Goal: Complete application form

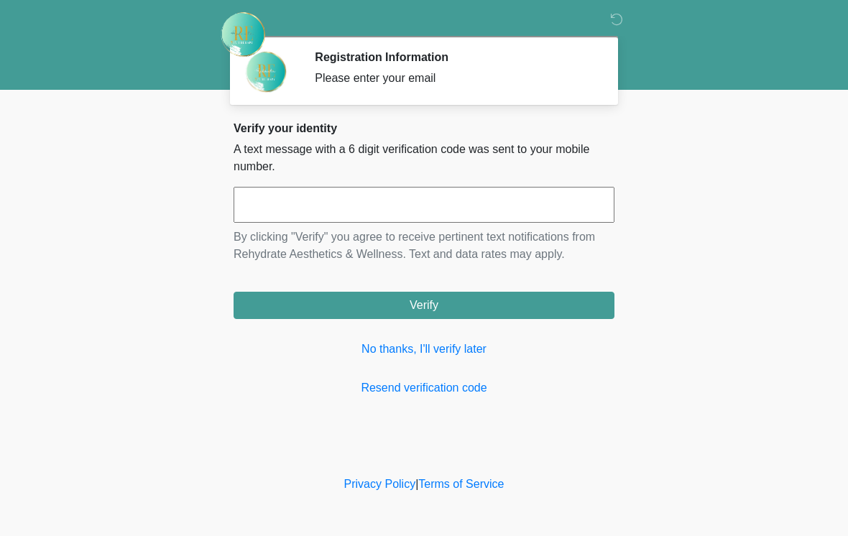
click at [397, 199] on input "text" at bounding box center [423, 205] width 381 height 36
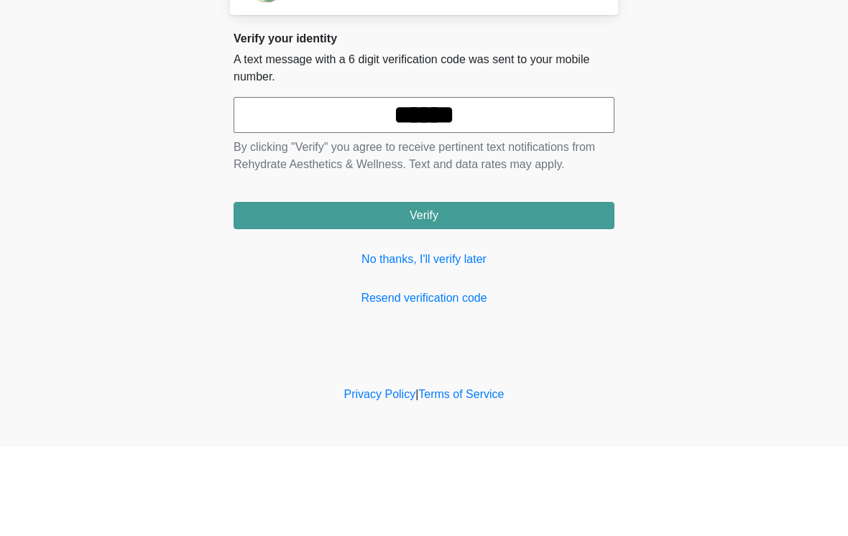
type input "******"
click at [494, 292] on button "Verify" at bounding box center [423, 305] width 381 height 27
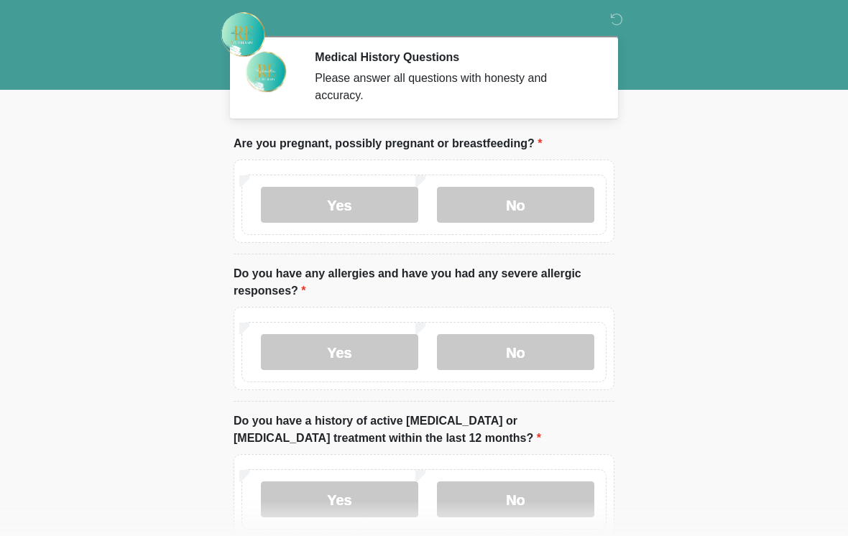
click at [540, 205] on label "No" at bounding box center [515, 205] width 157 height 36
click at [525, 339] on label "No" at bounding box center [515, 352] width 157 height 36
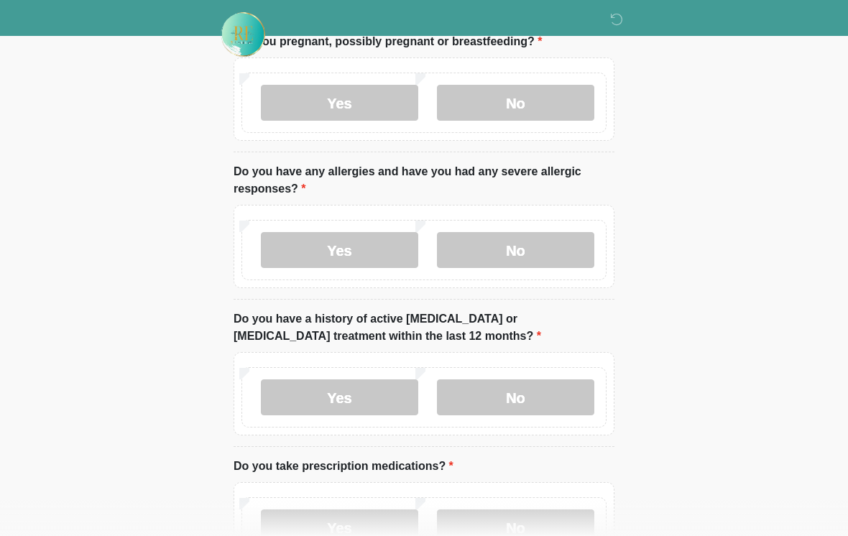
scroll to position [106, 0]
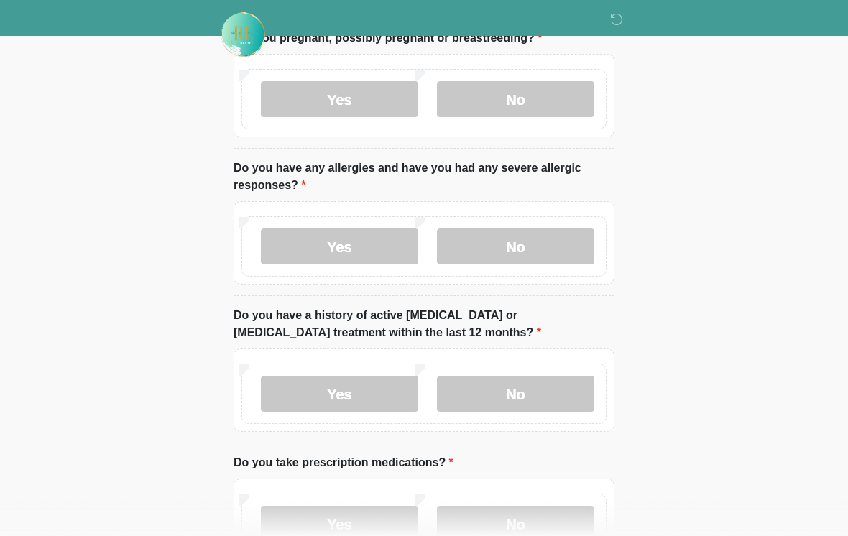
click at [554, 388] on label "No" at bounding box center [515, 394] width 157 height 36
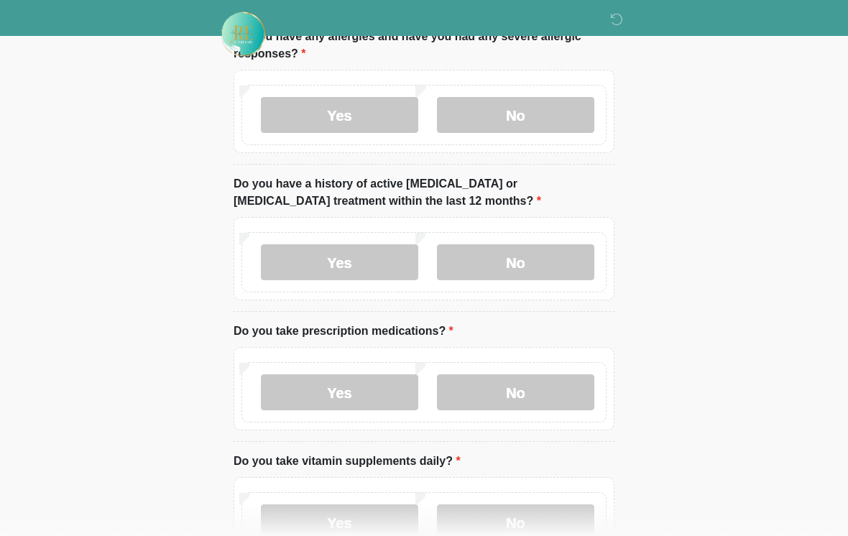
scroll to position [263, 0]
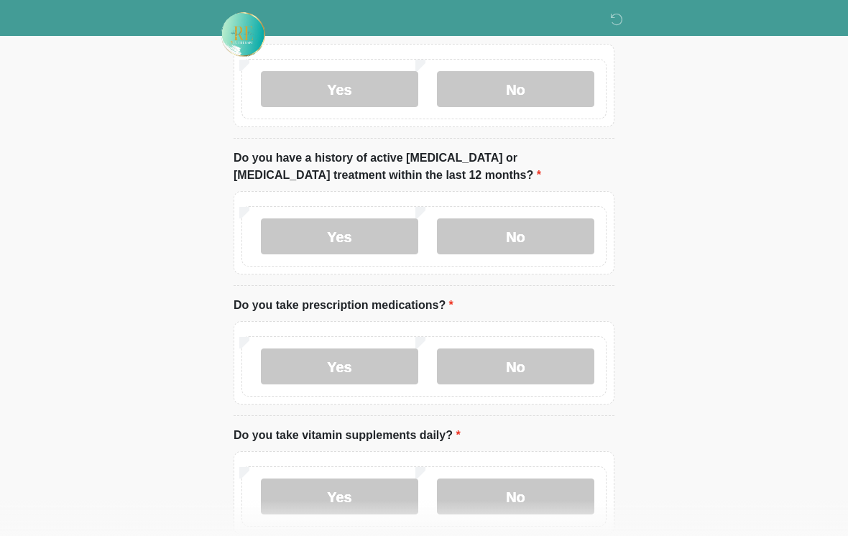
click at [534, 364] on label "No" at bounding box center [515, 366] width 157 height 36
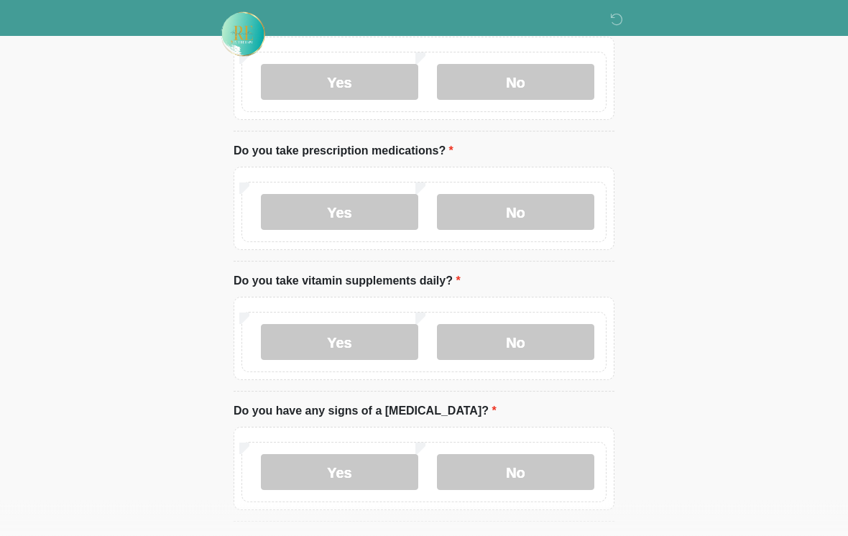
scroll to position [417, 0]
click at [543, 335] on label "No" at bounding box center [515, 342] width 157 height 36
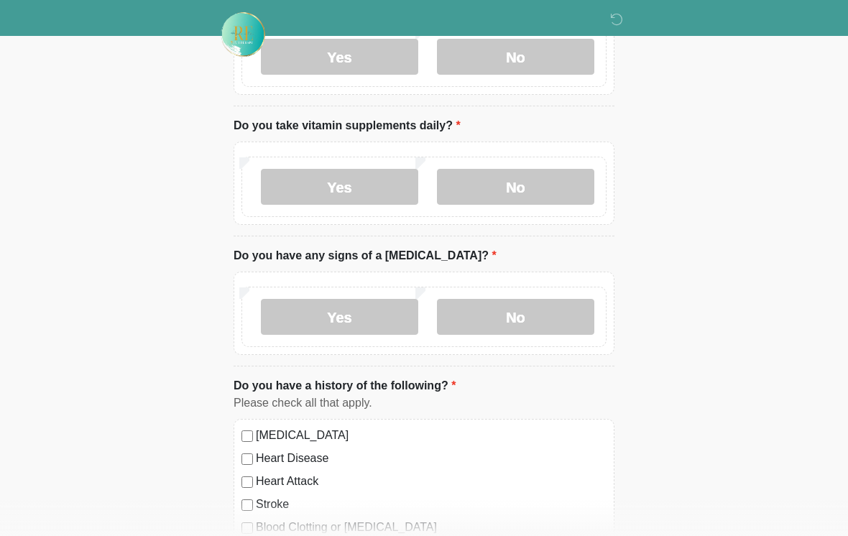
scroll to position [575, 0]
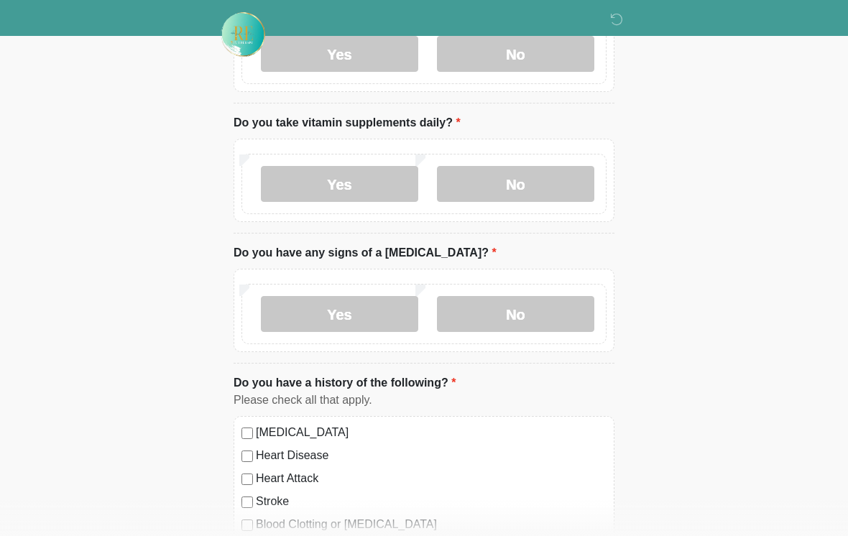
click at [540, 302] on label "No" at bounding box center [515, 314] width 157 height 36
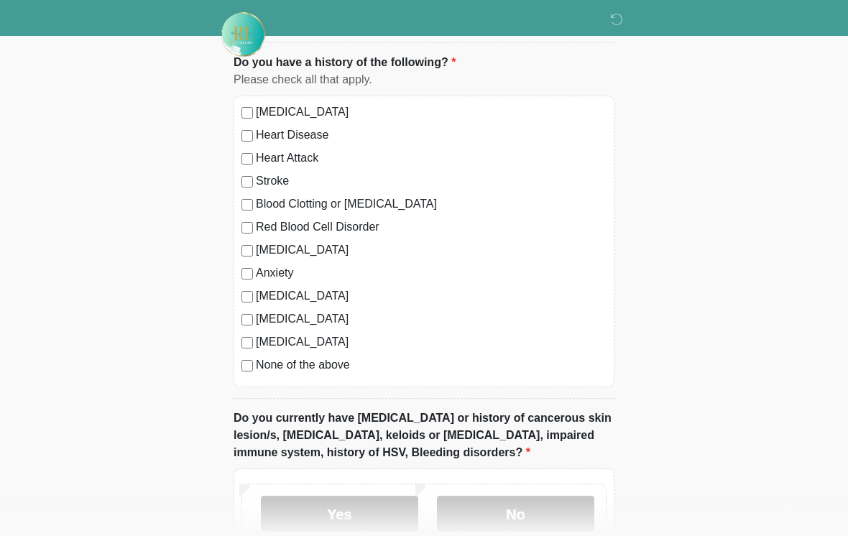
scroll to position [901, 0]
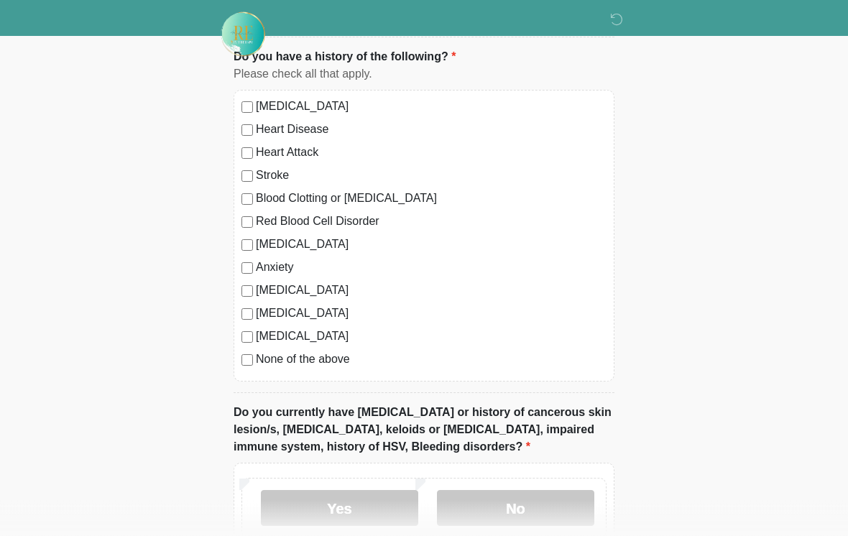
click at [539, 503] on label "No" at bounding box center [515, 509] width 157 height 36
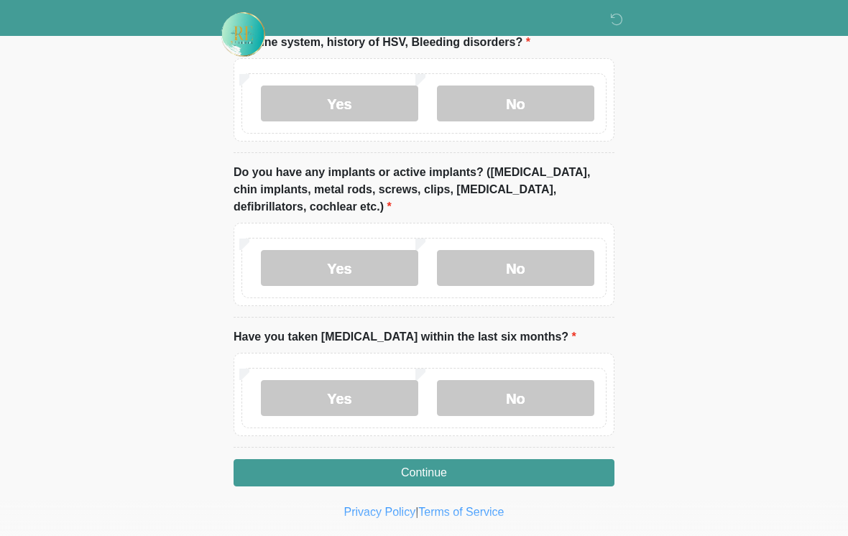
scroll to position [1308, 0]
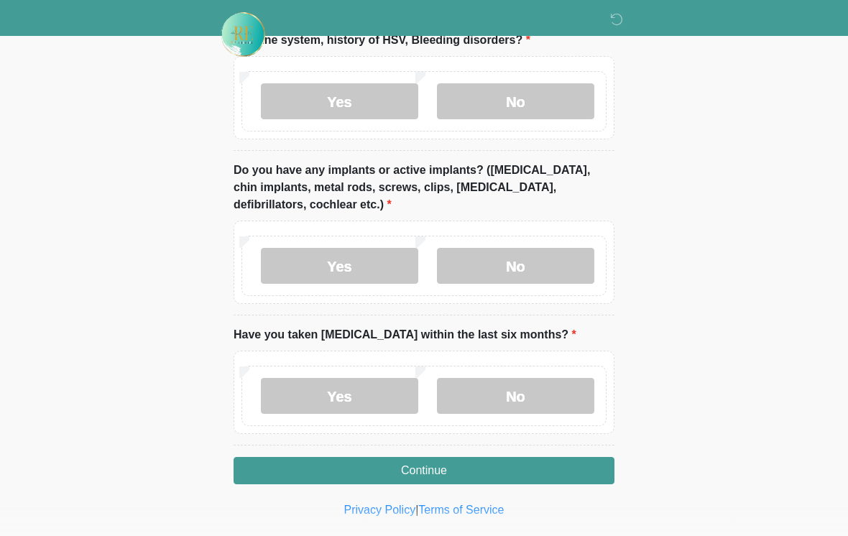
click at [361, 250] on label "Yes" at bounding box center [339, 266] width 157 height 36
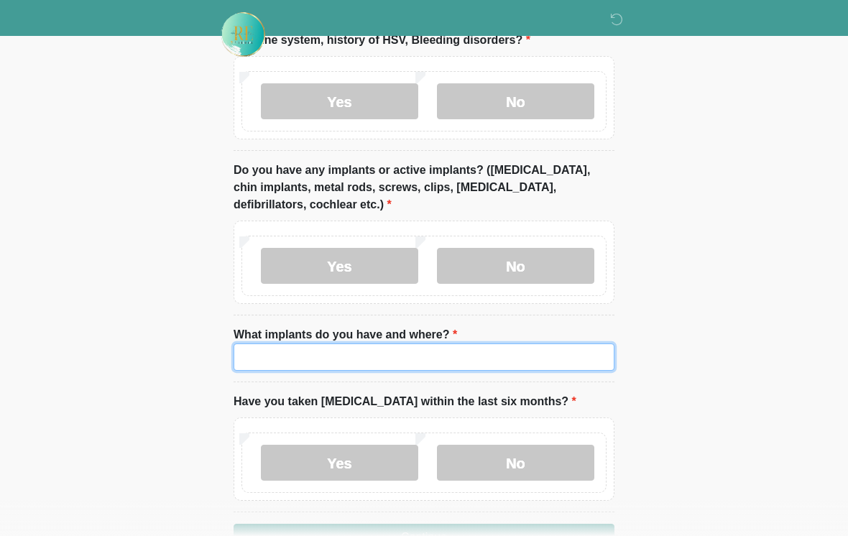
click at [478, 346] on input "What implants do you have and where?" at bounding box center [423, 356] width 381 height 27
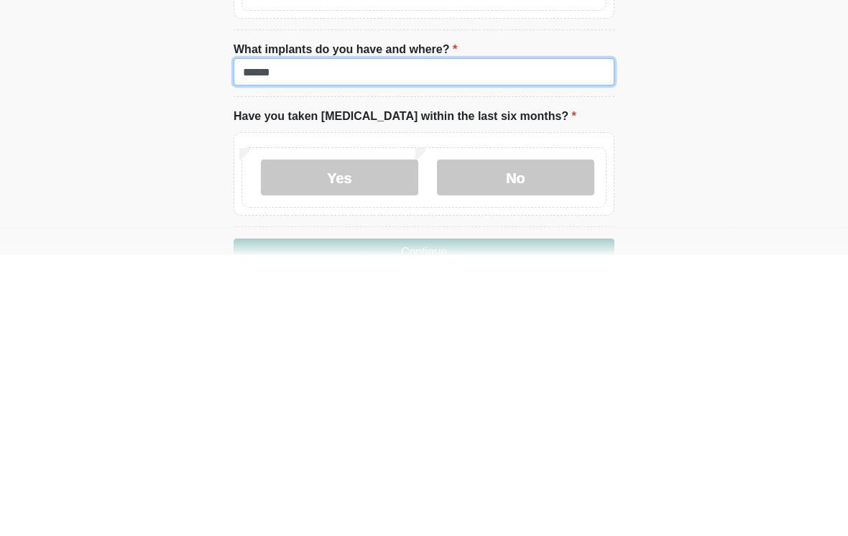
type input "******"
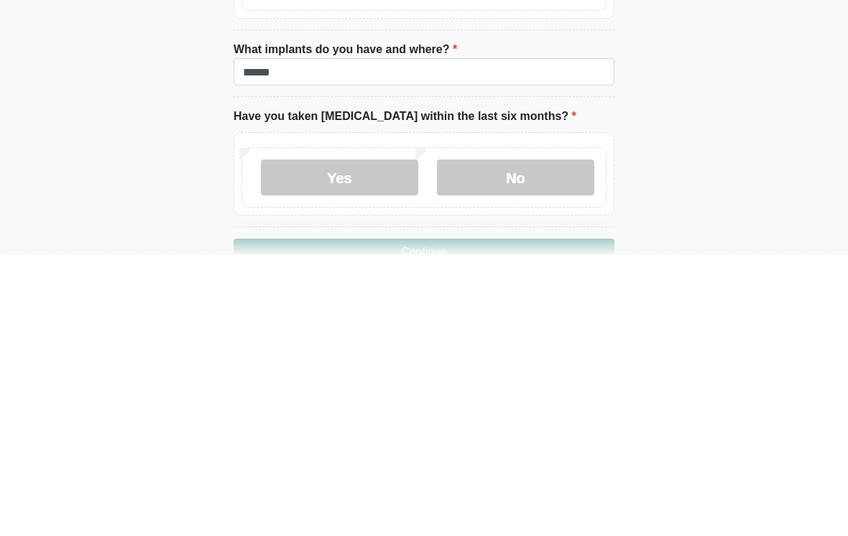
click at [540, 440] on label "No" at bounding box center [515, 458] width 157 height 36
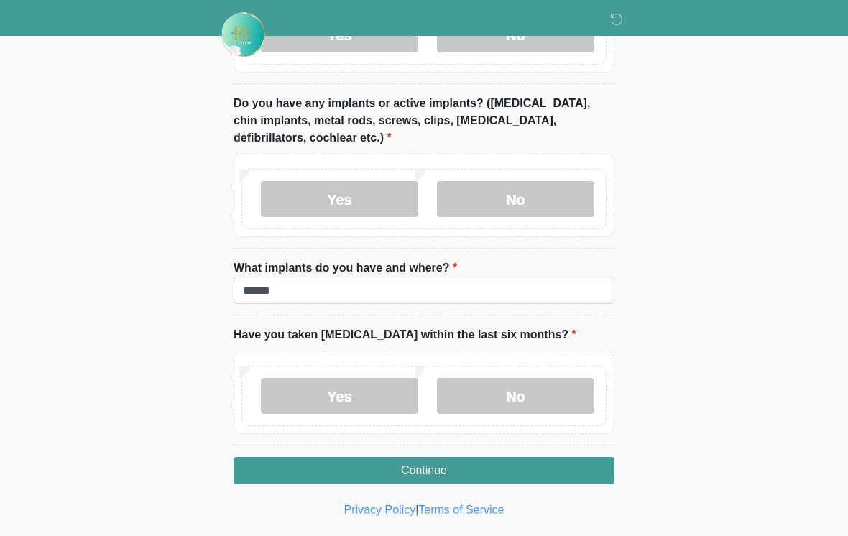
click at [520, 467] on button "Continue" at bounding box center [423, 470] width 381 height 27
click at [488, 465] on button "Continue" at bounding box center [423, 470] width 381 height 27
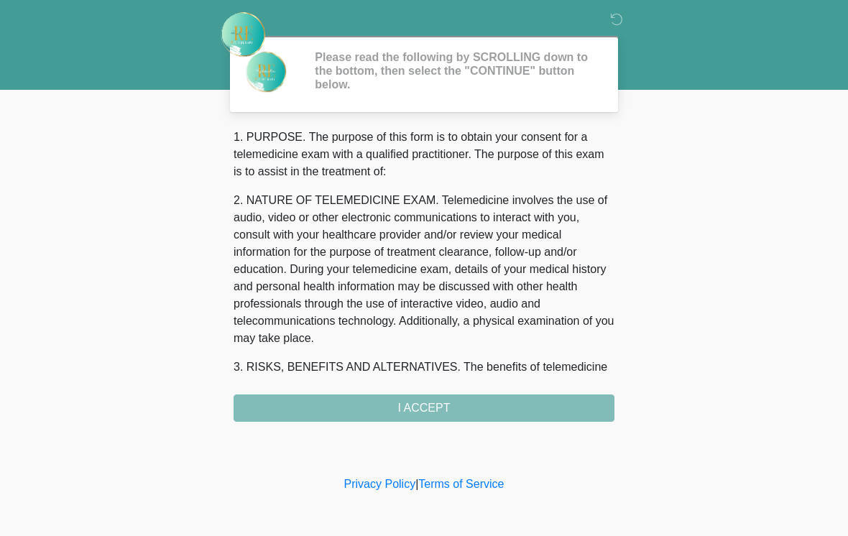
scroll to position [0, 0]
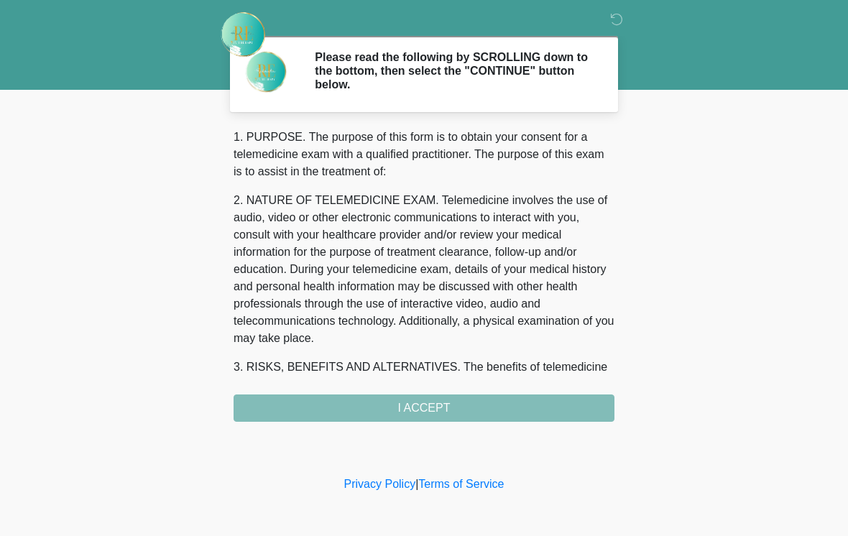
click at [473, 402] on div "1. PURPOSE. The purpose of this form is to obtain your consent for a telemedici…" at bounding box center [423, 275] width 381 height 293
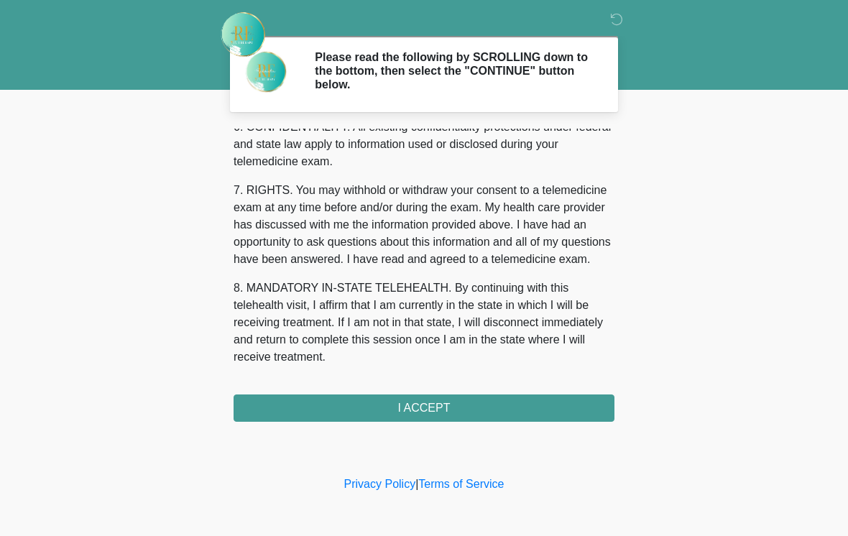
scroll to position [602, 0]
click at [453, 403] on button "I ACCEPT" at bounding box center [423, 407] width 381 height 27
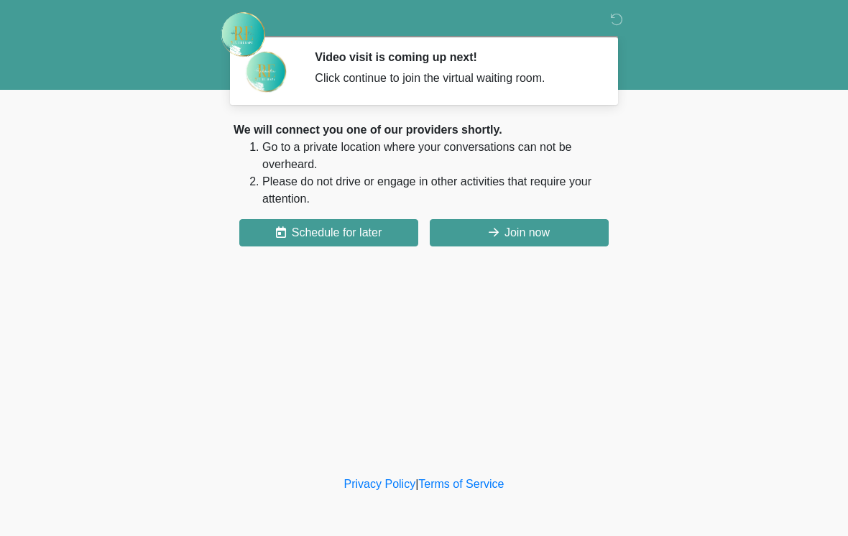
click at [491, 226] on button "Join now" at bounding box center [519, 232] width 179 height 27
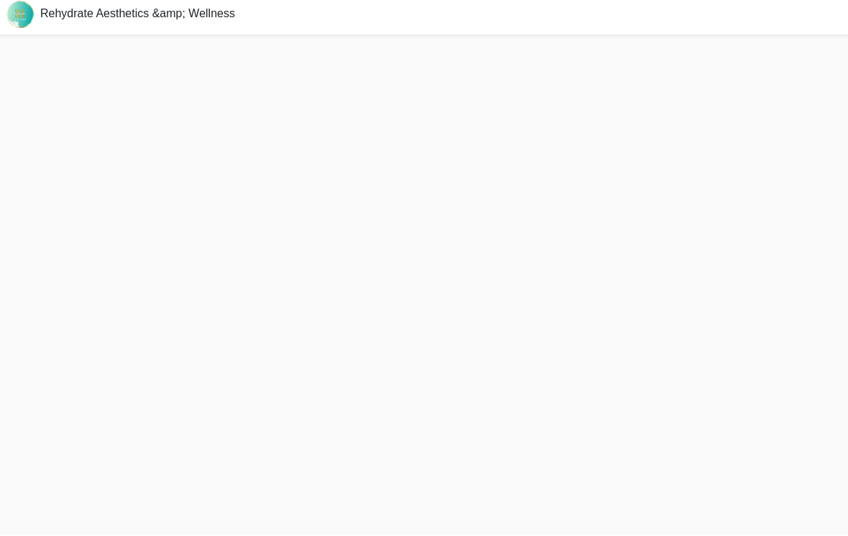
scroll to position [11, 0]
